Goal: Find specific page/section: Find specific page/section

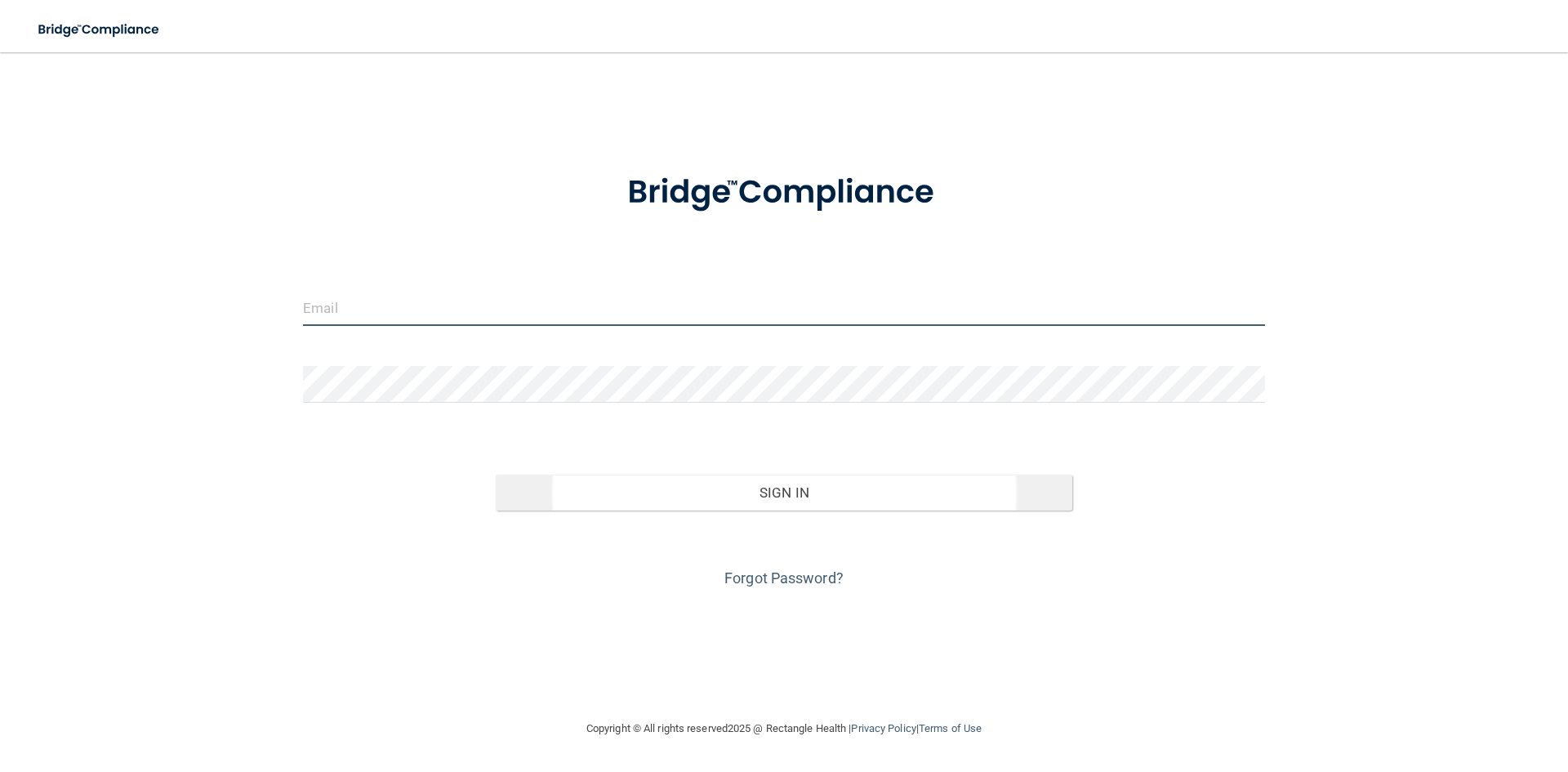
type input "[EMAIL_ADDRESS][DOMAIN_NAME]"
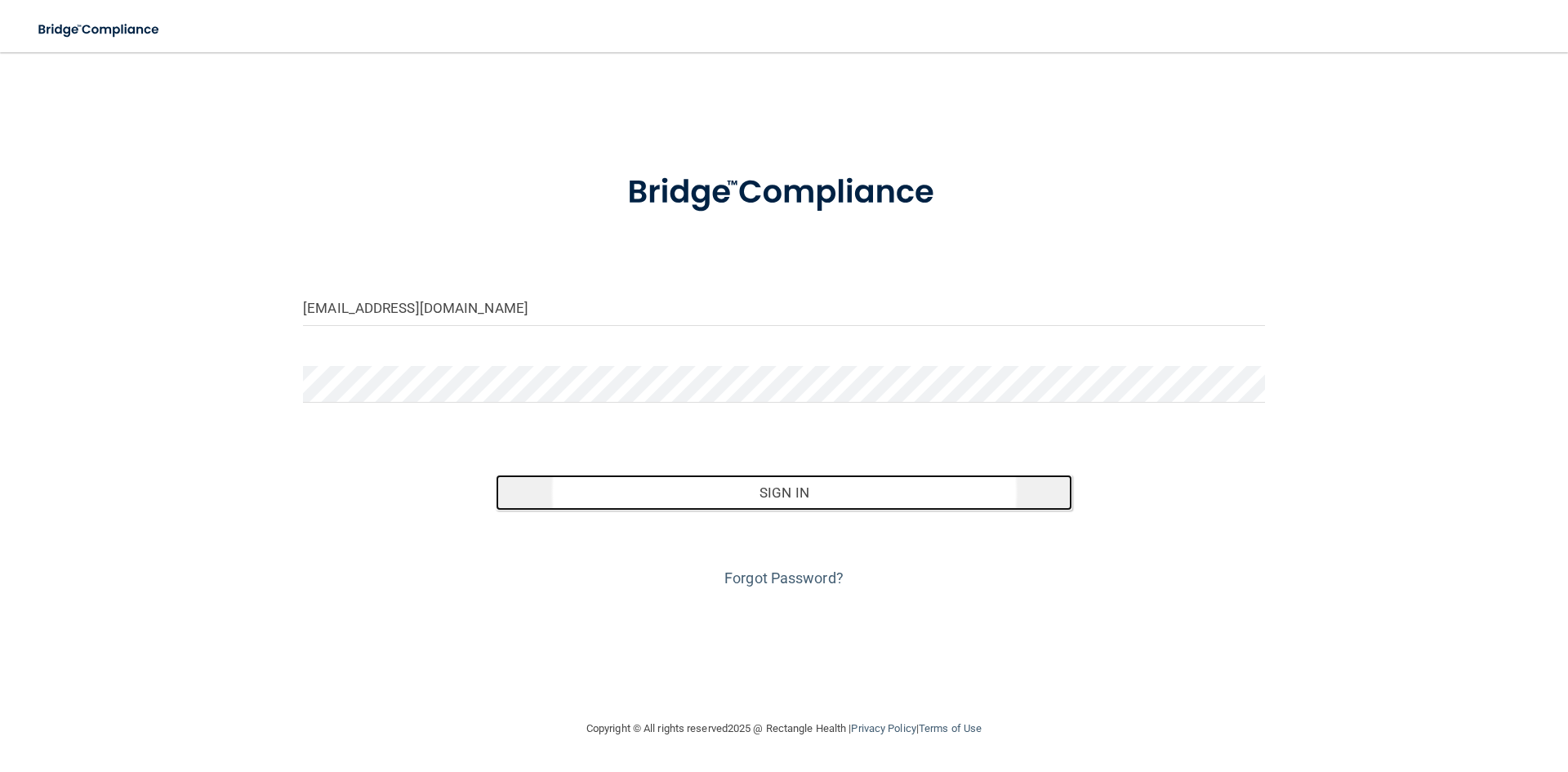
click at [770, 480] on button "Sign In" at bounding box center [784, 492] width 577 height 36
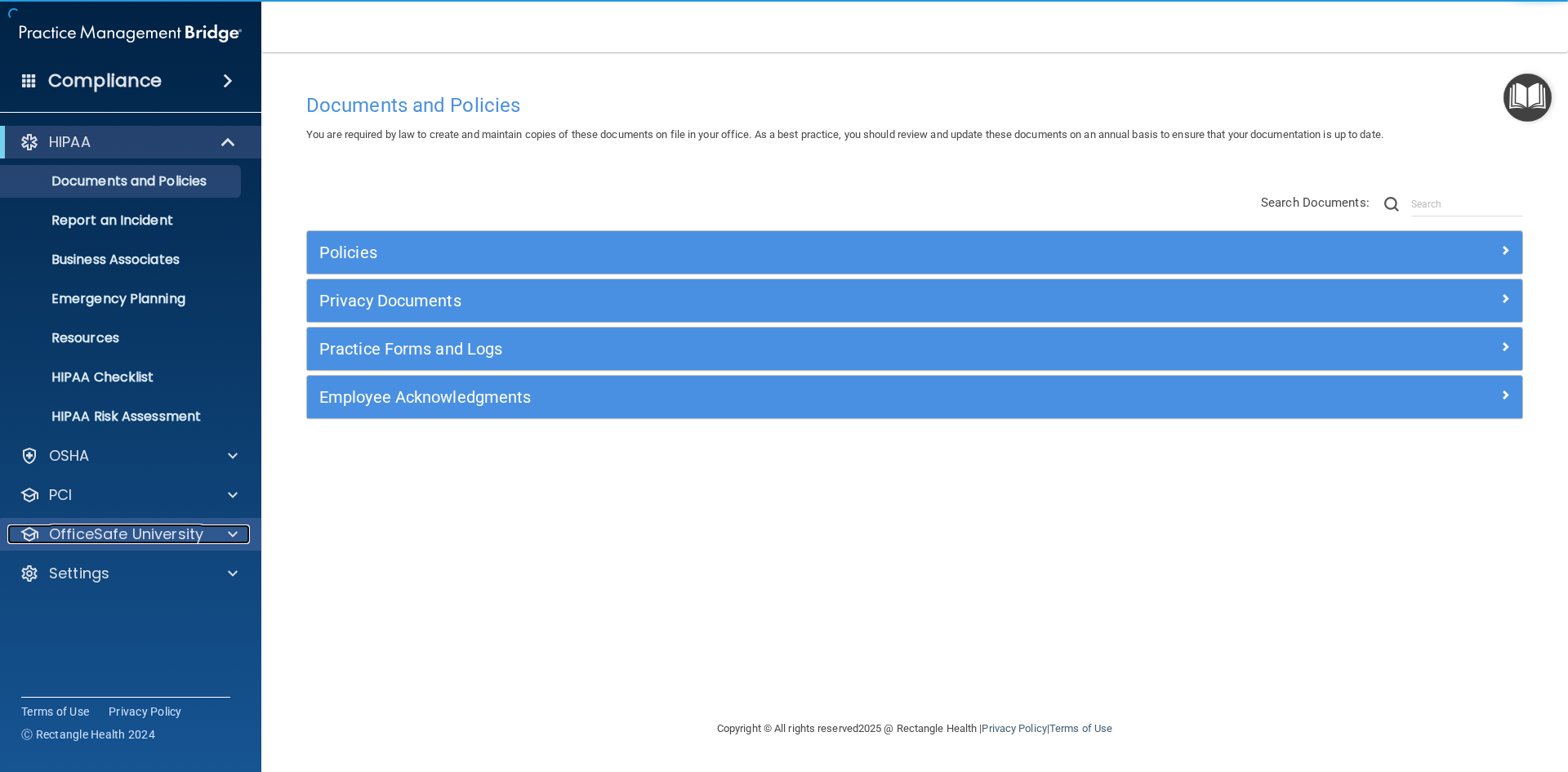
click at [116, 539] on p "OfficeSafe University" at bounding box center [126, 534] width 154 height 19
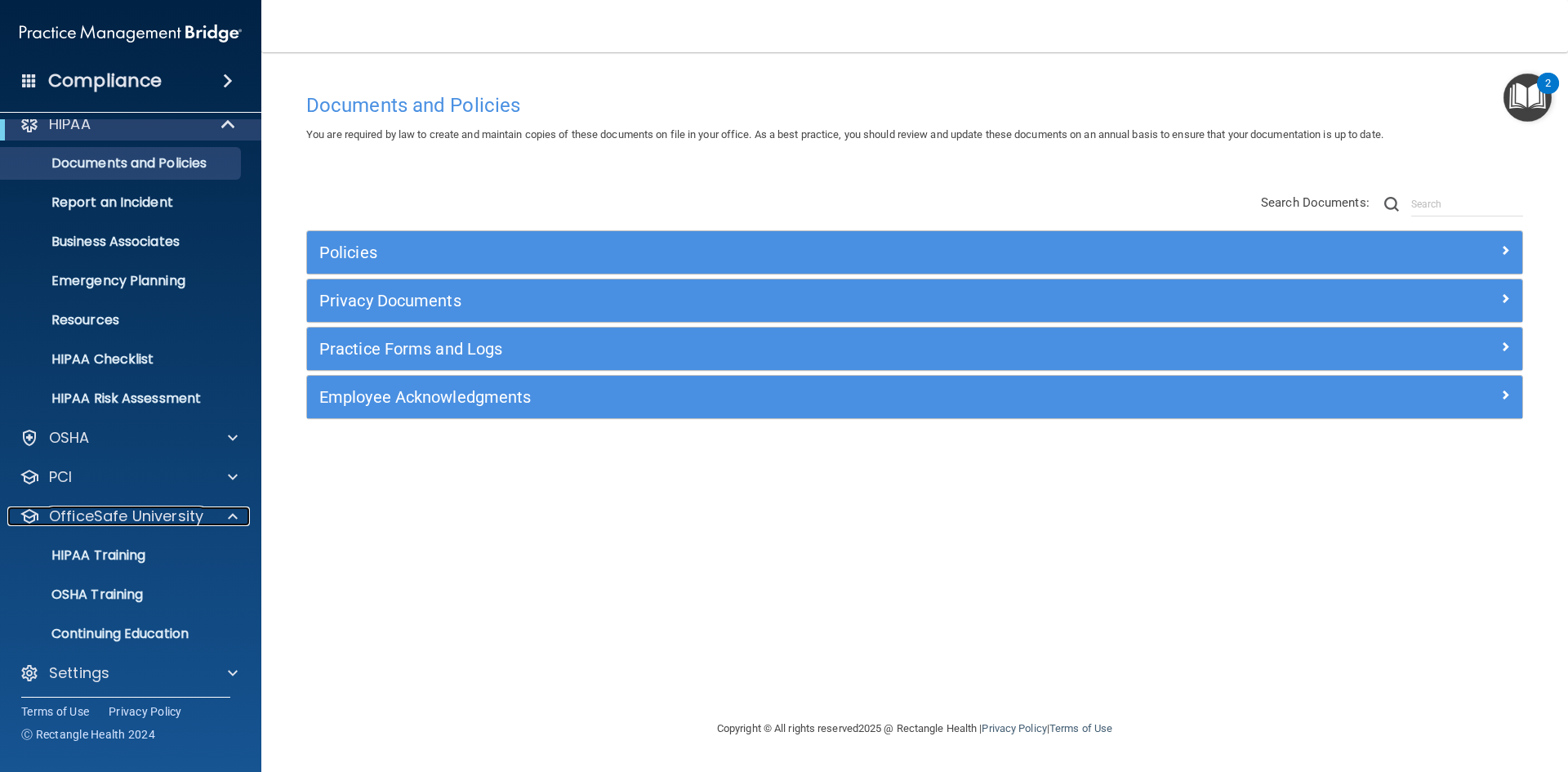
scroll to position [24, 0]
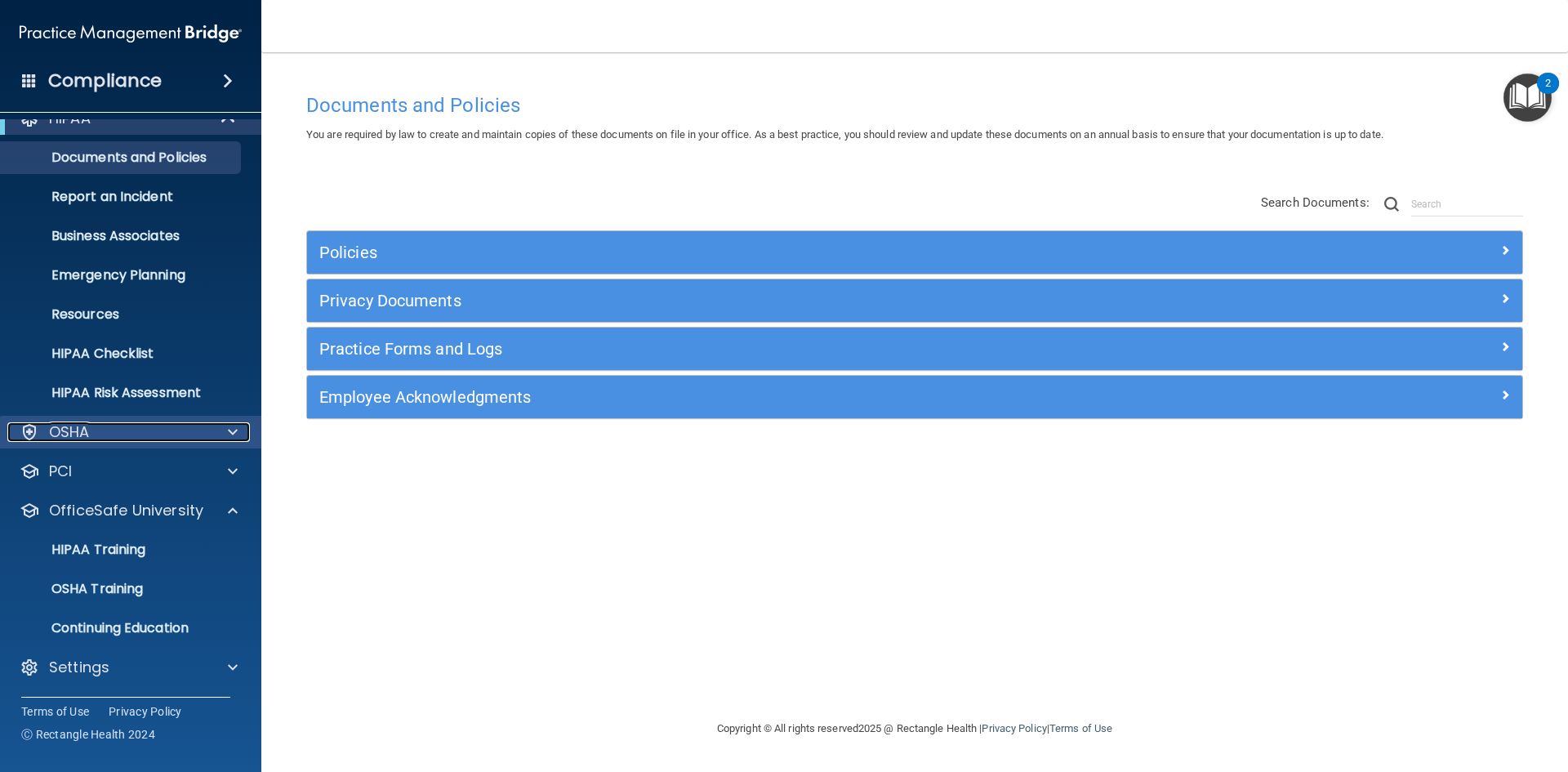
click at [146, 436] on div "OSHA" at bounding box center [109, 432] width 202 height 19
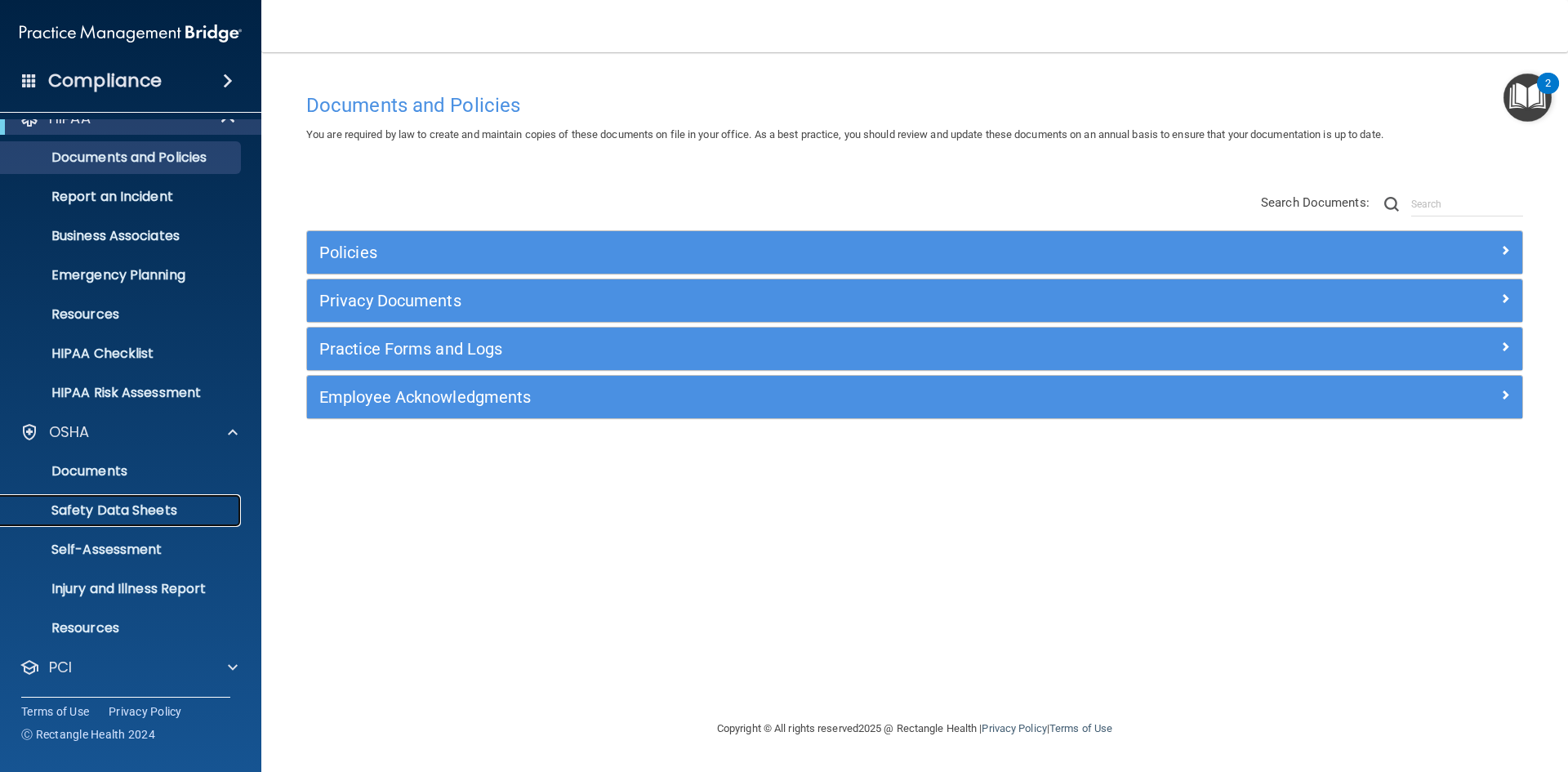
click at [150, 504] on p "Safety Data Sheets" at bounding box center [121, 510] width 223 height 16
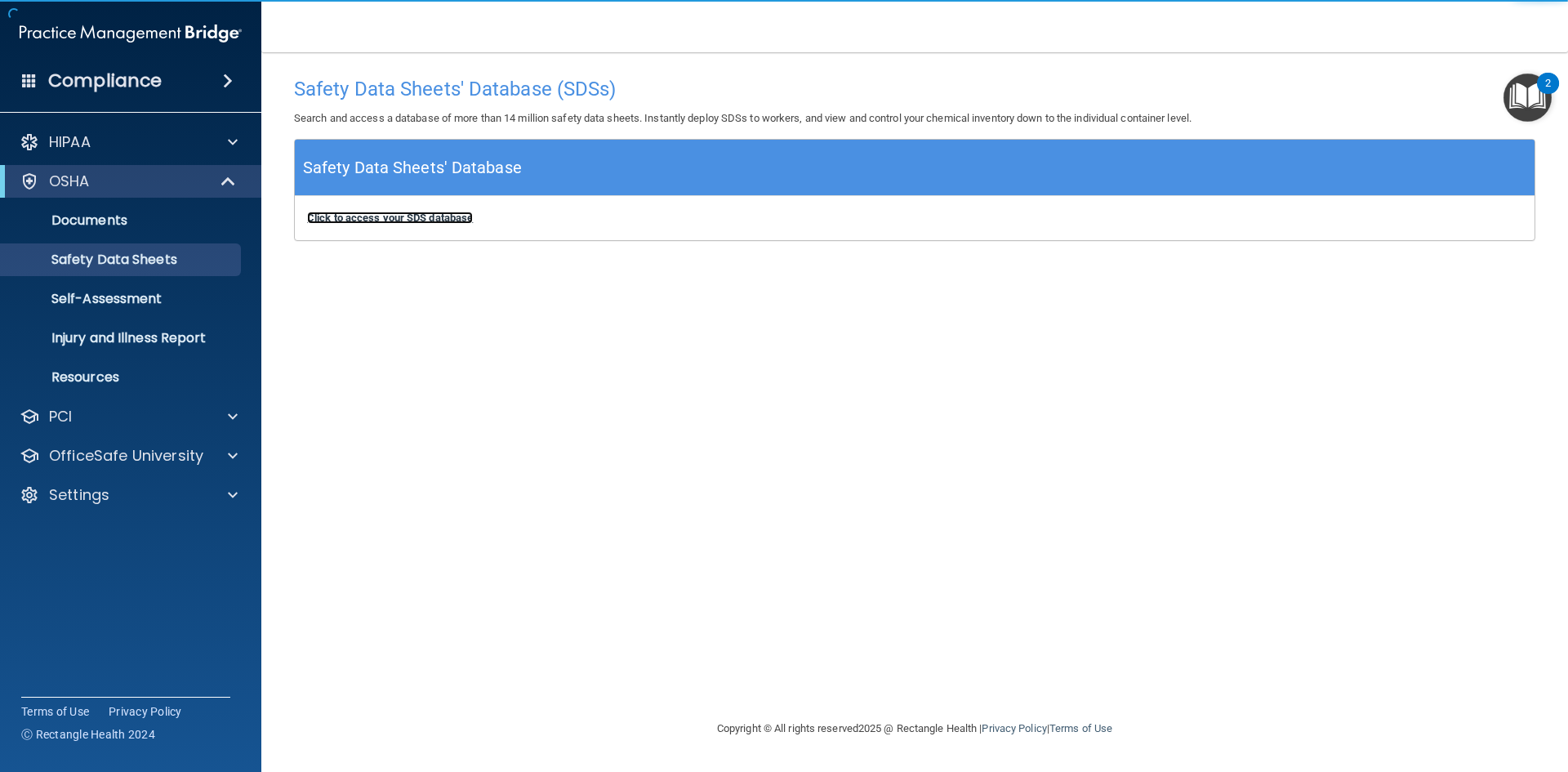
click at [422, 212] on b "Click to access your SDS database" at bounding box center [390, 218] width 166 height 13
